Goal: Task Accomplishment & Management: Manage account settings

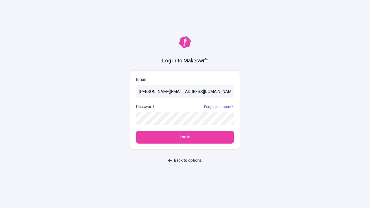
type input "[PERSON_NAME][EMAIL_ADDRESS][DOMAIN_NAME]"
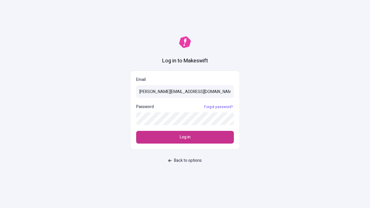
click at [185, 137] on span "Log in" at bounding box center [185, 137] width 11 height 6
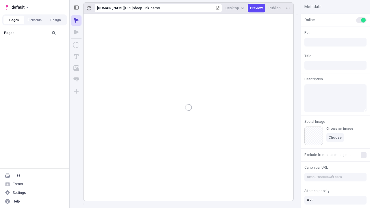
type input "/deep-link-cerno"
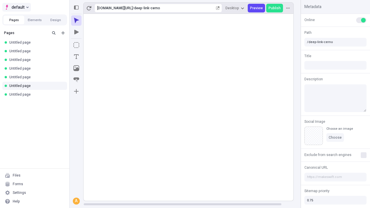
click at [16, 7] on span "default" at bounding box center [18, 7] width 13 height 7
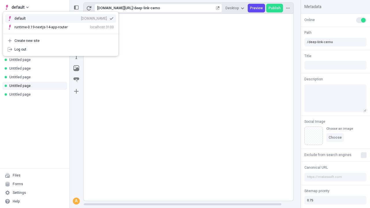
click at [81, 17] on div "qee9k4dy7d.staging.makeswift.site" at bounding box center [94, 18] width 26 height 5
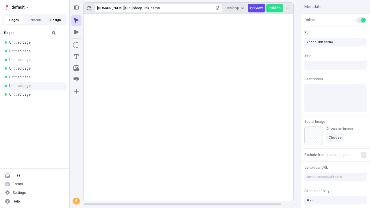
click at [56, 20] on button "Design" at bounding box center [55, 20] width 21 height 9
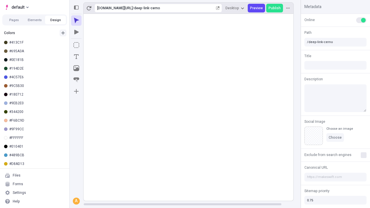
click at [63, 33] on icon "button" at bounding box center [62, 32] width 3 height 3
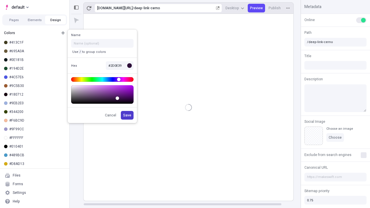
click at [127, 115] on span "Save" at bounding box center [127, 115] width 8 height 5
